Goal: Task Accomplishment & Management: Manage account settings

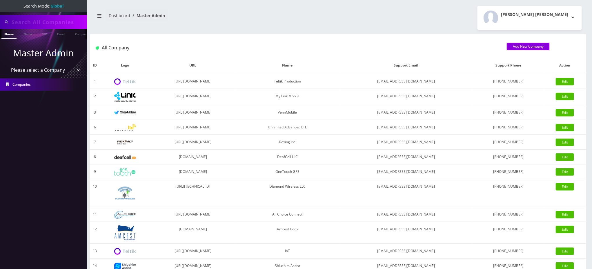
type input "8482409342"
drag, startPoint x: 52, startPoint y: 21, endPoint x: 0, endPoint y: 2, distance: 55.9
click at [0, 7] on nav "Search Mode: Global 8482409342 Phone Name SIM Email Company Customer Master Adm…" at bounding box center [43, 134] width 87 height 269
type input "9297458243"
click at [8, 34] on link "Phone" at bounding box center [8, 34] width 15 height 10
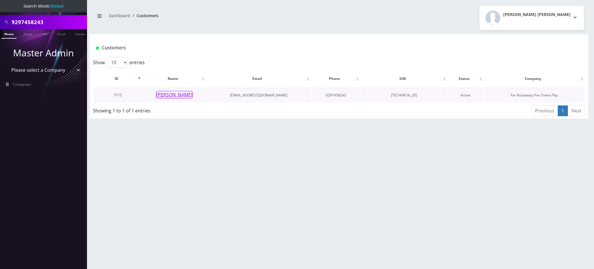
click at [172, 97] on button "[PERSON_NAME]" at bounding box center [174, 95] width 37 height 8
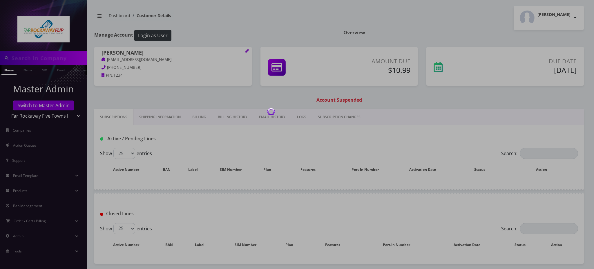
type input "9297458243"
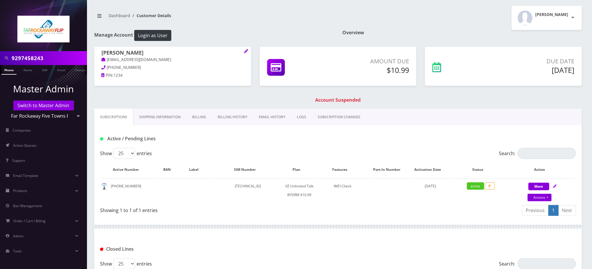
click at [200, 118] on link "Billing" at bounding box center [199, 116] width 26 height 17
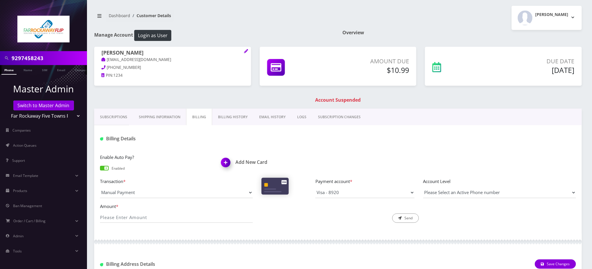
click at [249, 163] on h1 "Add New Card" at bounding box center [277, 162] width 113 height 6
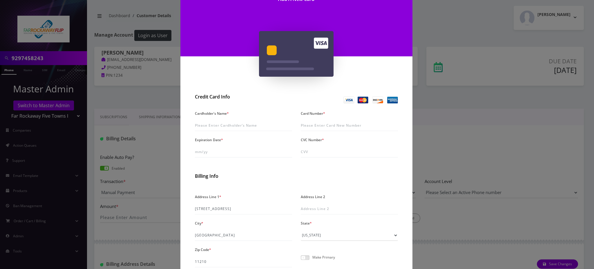
scroll to position [39, 0]
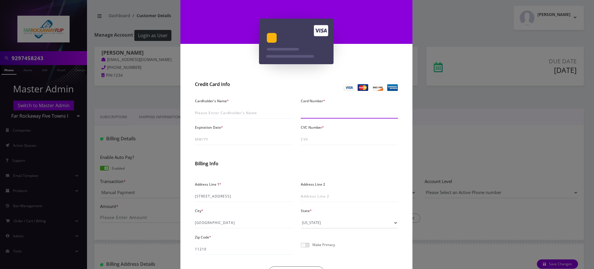
click at [309, 111] on input "Card Number *" at bounding box center [349, 112] width 97 height 11
type input "[CREDIT_CARD_NUMBER]"
click at [215, 137] on input "Expiration Date *" at bounding box center [243, 139] width 97 height 11
type input "07/30"
type input "399"
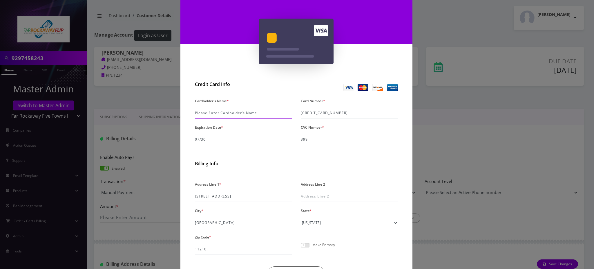
click at [224, 111] on input "Cardholder's Name *" at bounding box center [243, 112] width 97 height 11
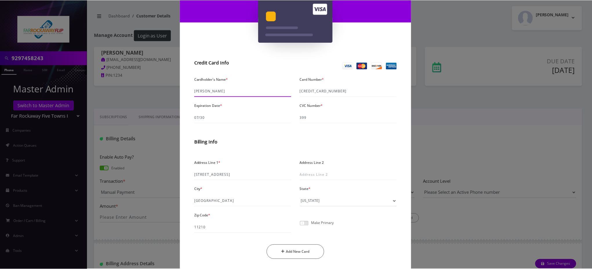
scroll to position [77, 0]
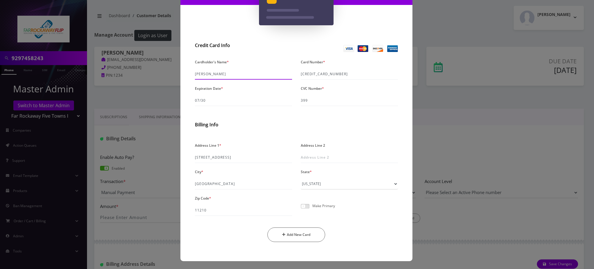
type input "[PERSON_NAME]"
click at [304, 206] on span at bounding box center [305, 206] width 9 height 5
click at [301, 209] on input "checkbox" at bounding box center [301, 209] width 0 height 0
click at [286, 232] on button "Add New Card" at bounding box center [296, 234] width 58 height 14
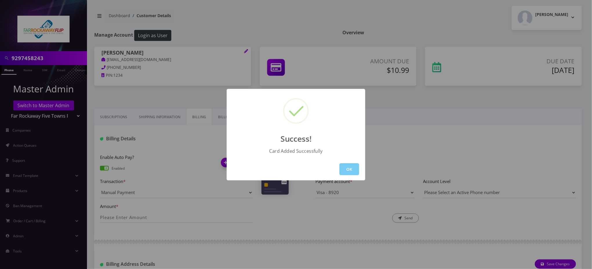
click at [345, 170] on button "OK" at bounding box center [350, 169] width 20 height 12
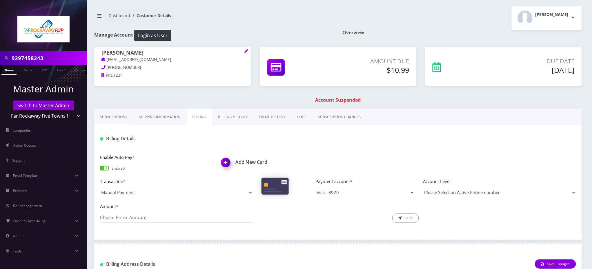
click at [8, 71] on link "Phone" at bounding box center [8, 70] width 15 height 10
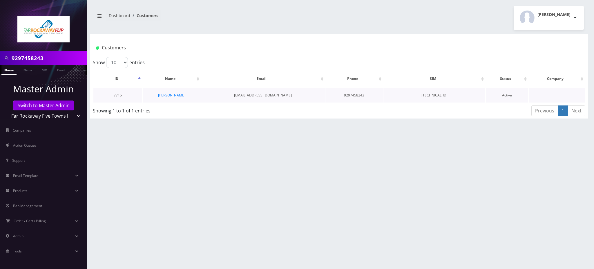
click at [185, 98] on td "[PERSON_NAME]" at bounding box center [172, 95] width 58 height 15
click at [174, 95] on link "[PERSON_NAME]" at bounding box center [171, 95] width 27 height 5
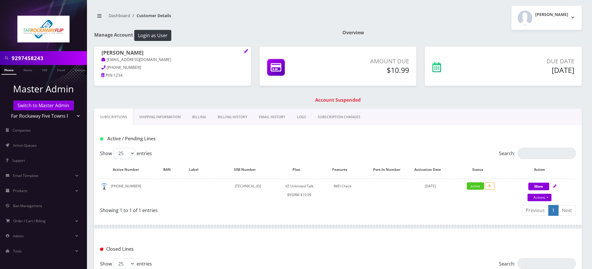
click at [201, 117] on link "Billing" at bounding box center [199, 116] width 26 height 17
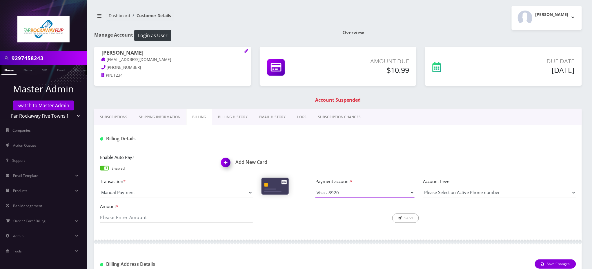
click at [365, 193] on select "Visa - 8920" at bounding box center [365, 192] width 99 height 11
click at [10, 70] on link "Phone" at bounding box center [8, 70] width 15 height 10
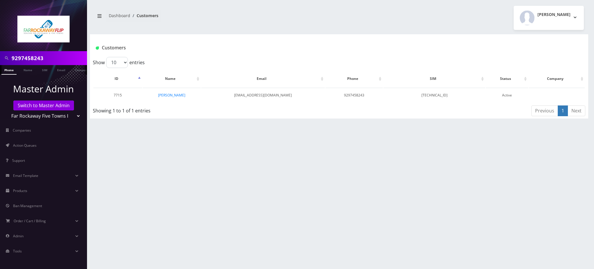
click at [10, 70] on link "Phone" at bounding box center [8, 70] width 15 height 10
click at [171, 95] on link "[PERSON_NAME]" at bounding box center [171, 95] width 27 height 5
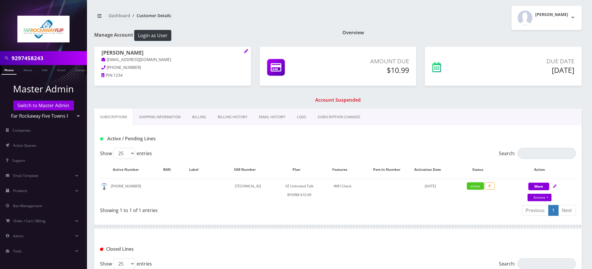
click at [196, 117] on link "Billing" at bounding box center [199, 116] width 26 height 17
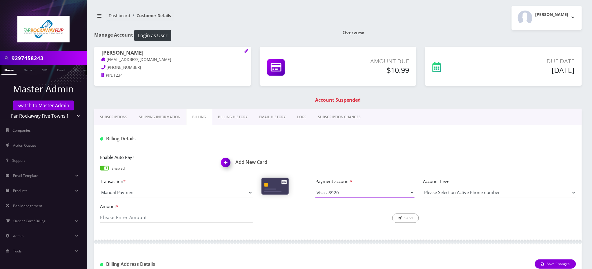
click at [352, 194] on select "Visa - 8920" at bounding box center [365, 192] width 99 height 11
click at [360, 153] on div "Enable Auto Pay? Enabled Add New Card" at bounding box center [338, 165] width 485 height 24
click at [297, 141] on div at bounding box center [418, 139] width 323 height 10
drag, startPoint x: 137, startPoint y: 53, endPoint x: 115, endPoint y: 52, distance: 22.6
click at [115, 52] on h1 "[PERSON_NAME]" at bounding box center [172, 53] width 142 height 7
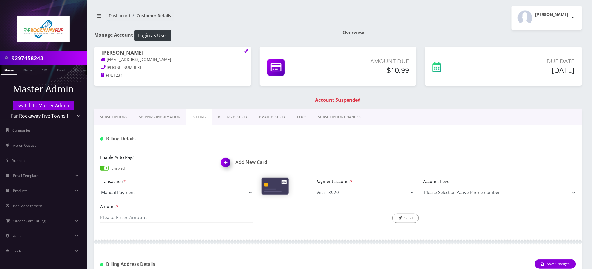
copy h1 "lifchetz"
click at [576, 106] on div "[PERSON_NAME] [EMAIL_ADDRESS][DOMAIN_NAME] [PHONE_NUMBER] PIN: 1234 Amount Due …" at bounding box center [338, 78] width 496 height 62
click at [121, 117] on link "Subscriptions" at bounding box center [113, 116] width 39 height 17
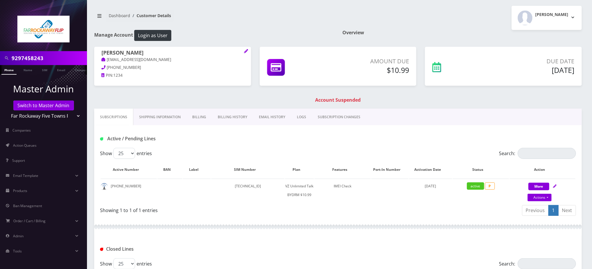
click at [35, 59] on input "9297458243" at bounding box center [49, 57] width 74 height 11
click at [226, 104] on div "[PERSON_NAME] [EMAIL_ADDRESS][DOMAIN_NAME] [PHONE_NUMBER] PIN: 1234 Amount Due …" at bounding box center [338, 78] width 496 height 62
click at [499, 94] on div "[PERSON_NAME] [EMAIL_ADDRESS][DOMAIN_NAME] [PHONE_NUMBER] PIN: 1234 Amount Due …" at bounding box center [338, 78] width 496 height 62
click at [175, 97] on h1 "Account Suspended" at bounding box center [338, 100] width 485 height 6
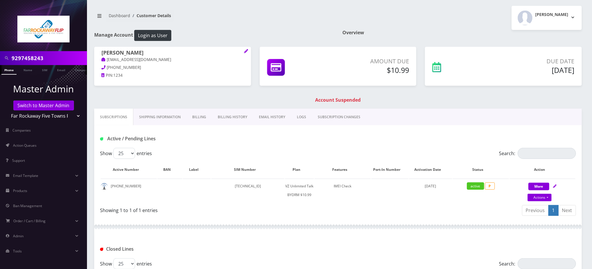
click at [200, 118] on link "Billing" at bounding box center [199, 116] width 26 height 17
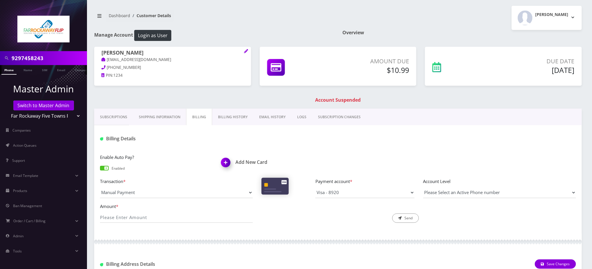
click at [247, 162] on h1 "Add New Card" at bounding box center [277, 162] width 113 height 6
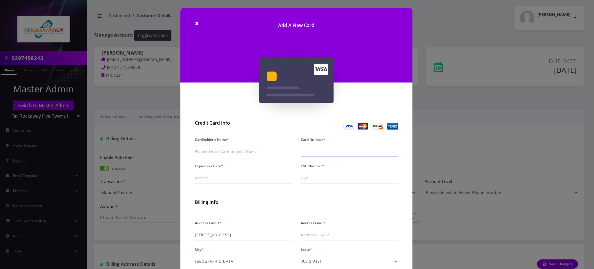
click at [309, 152] on input "Card Number *" at bounding box center [349, 151] width 97 height 11
paste input "[CREDIT_CARD_NUMBER]"
type input "[CREDIT_CARD_NUMBER]"
click at [305, 175] on input "CVC Number *" at bounding box center [349, 177] width 97 height 11
paste input "399"
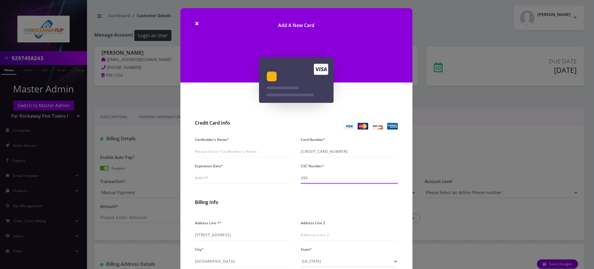
type input "399"
click at [229, 181] on input "Expiration Date *" at bounding box center [243, 177] width 97 height 11
type input "07/30"
click at [218, 150] on input "Cardholder's Name *" at bounding box center [243, 151] width 97 height 11
paste input "Dena lifchetz"
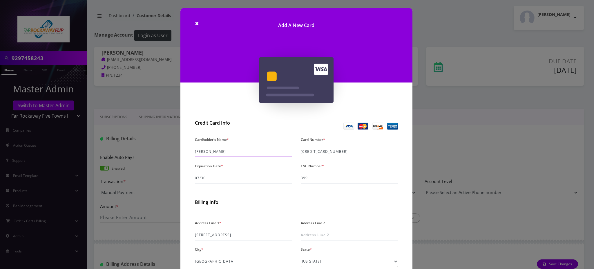
type input "Dena Lifchetz"
click at [272, 201] on h2 "Billing Info" at bounding box center [296, 202] width 203 height 6
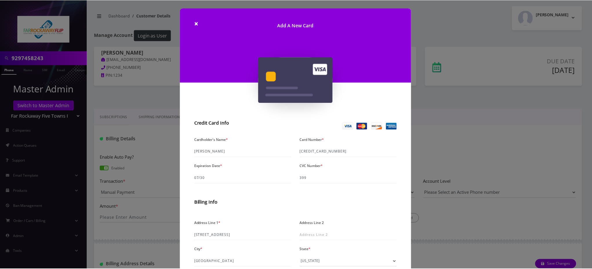
scroll to position [77, 0]
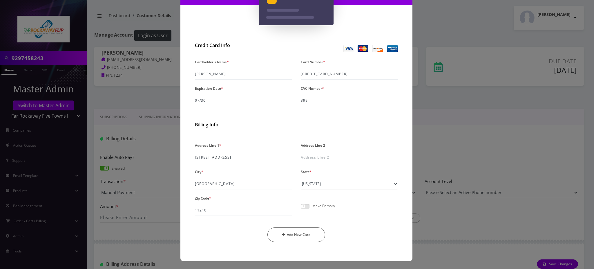
click at [306, 206] on span at bounding box center [305, 206] width 9 height 5
click at [301, 209] on input "checkbox" at bounding box center [301, 209] width 0 height 0
click at [298, 235] on button "Add New Card" at bounding box center [296, 234] width 58 height 14
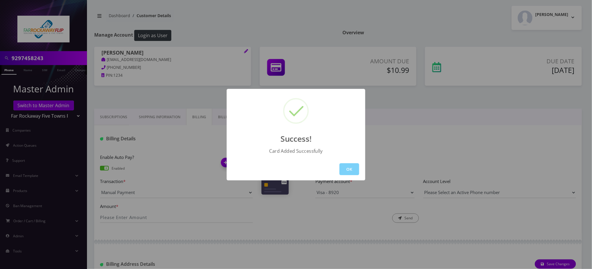
drag, startPoint x: 144, startPoint y: 87, endPoint x: 150, endPoint y: 93, distance: 8.2
click at [146, 90] on div "Success! Card Added Successfully OK" at bounding box center [296, 134] width 592 height 269
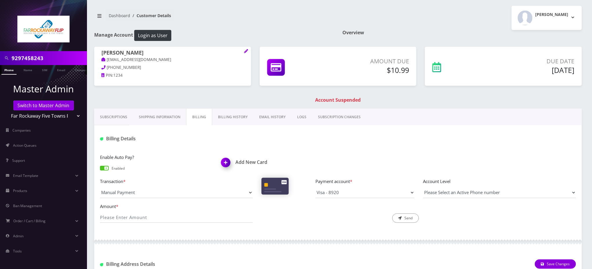
click at [7, 70] on link "Phone" at bounding box center [8, 70] width 15 height 10
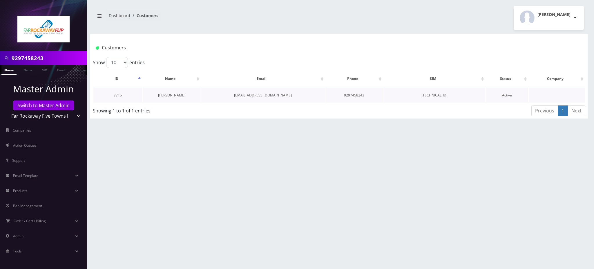
click at [174, 95] on link "[PERSON_NAME]" at bounding box center [171, 95] width 27 height 5
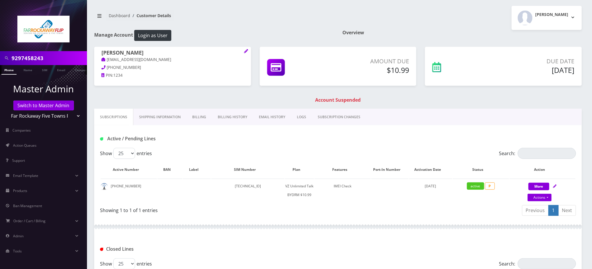
click at [202, 117] on link "Billing" at bounding box center [199, 116] width 26 height 17
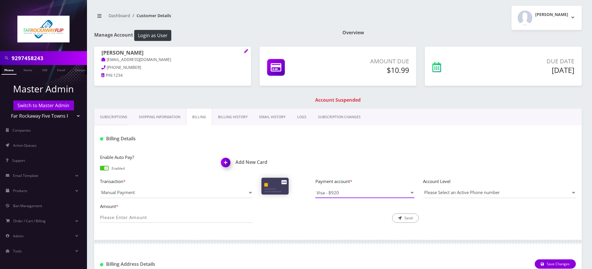
click at [358, 193] on select "Visa - 8920" at bounding box center [365, 192] width 99 height 11
click at [580, 105] on div "[PERSON_NAME] [EMAIL_ADDRESS][DOMAIN_NAME] [PHONE_NUMBER] PIN: 1234 Amount Due …" at bounding box center [338, 78] width 496 height 62
click at [113, 114] on link "Subscriptions" at bounding box center [113, 116] width 39 height 17
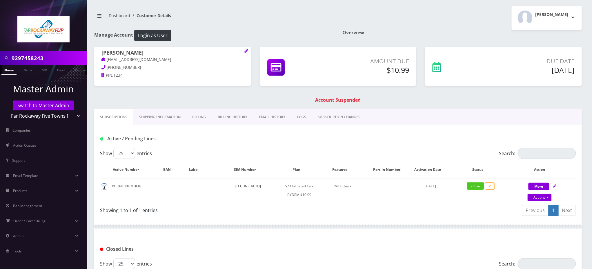
click at [536, 97] on div "[PERSON_NAME] [EMAIL_ADDRESS][DOMAIN_NAME] [PHONE_NUMBER] PIN: 1234 Amount Due …" at bounding box center [338, 78] width 496 height 62
click at [381, 92] on div "[PERSON_NAME] [EMAIL_ADDRESS][DOMAIN_NAME] [PHONE_NUMBER] PIN: 1234 Amount Due …" at bounding box center [338, 78] width 496 height 62
